Goal: Information Seeking & Learning: Find specific fact

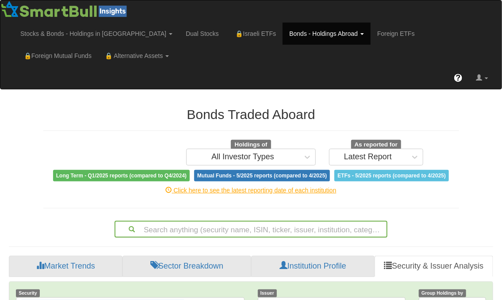
scroll to position [157, 0]
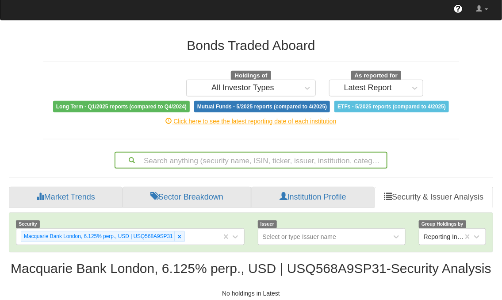
click at [261, 168] on div "Search anything (security name, ISIN, ticker, issuer, institution, category)..." at bounding box center [250, 160] width 273 height 17
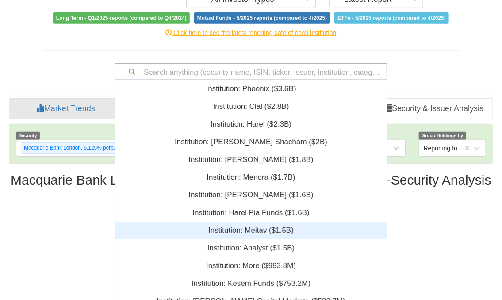
scroll to position [214, 266]
paste input "US251525AX97"
type input "US251525AX97"
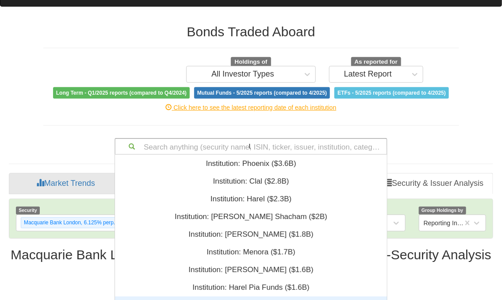
scroll to position [11, 266]
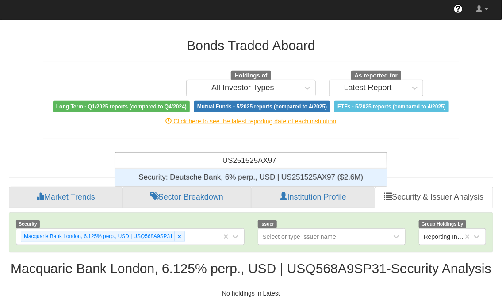
click at [249, 168] on div "Security: ‎Deutsche Bank, 6% perp., USD | US251525AX97 ‎($2.6M)‏" at bounding box center [251, 177] width 272 height 18
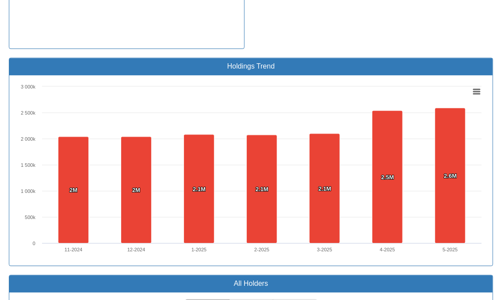
scroll to position [398, 0]
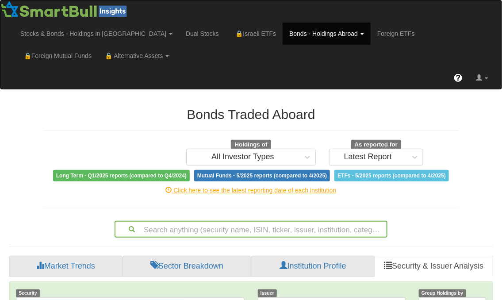
scroll to position [157, 0]
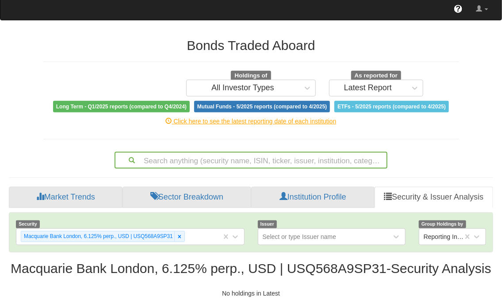
click at [210, 168] on div "Search anything (security name, ISIN, ticker, issuer, institution, category)..." at bounding box center [250, 160] width 273 height 17
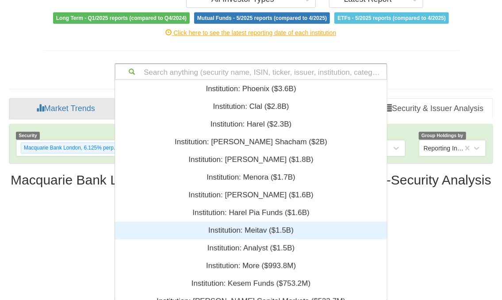
scroll to position [214, 266]
paste input "US251525AX97"
type input "US251525AX97"
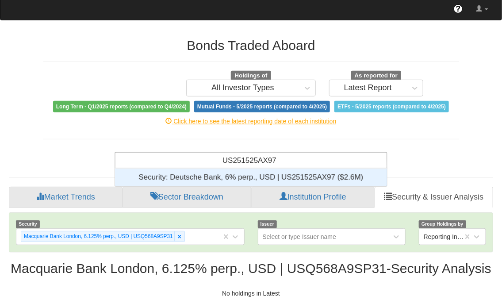
scroll to position [83, 0]
click at [247, 168] on div "Security: ‎Deutsche Bank, 6% perp., USD | US251525AX97 ‎($2.6M)‏" at bounding box center [251, 177] width 272 height 18
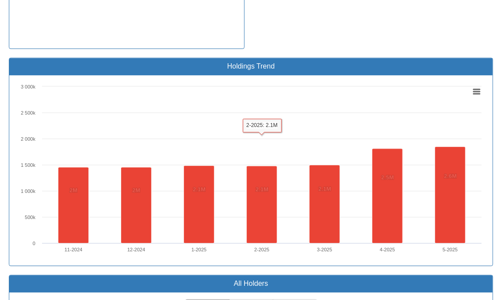
scroll to position [720, 0]
